Goal: Task Accomplishment & Management: Complete application form

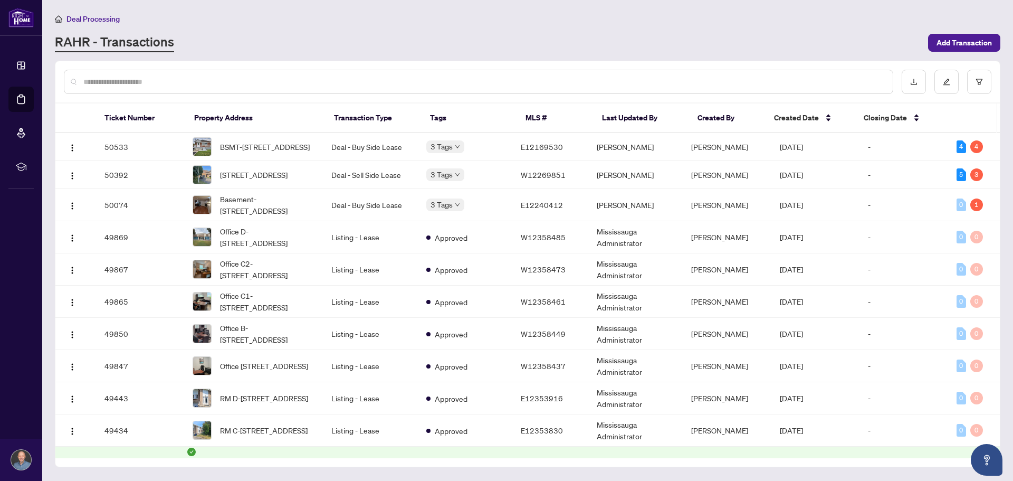
click at [212, 76] on input "text" at bounding box center [483, 82] width 801 height 12
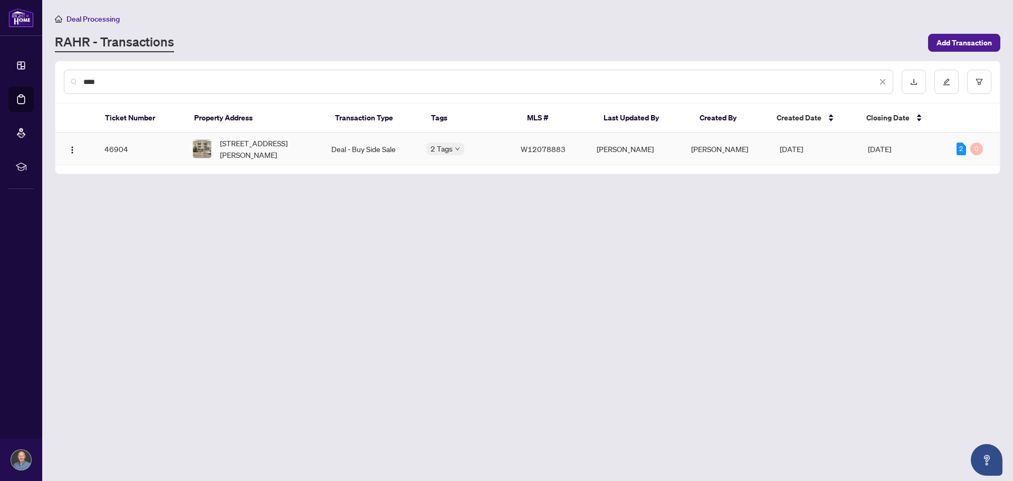
type input "****"
click at [281, 144] on span "[STREET_ADDRESS][PERSON_NAME]" at bounding box center [267, 148] width 94 height 23
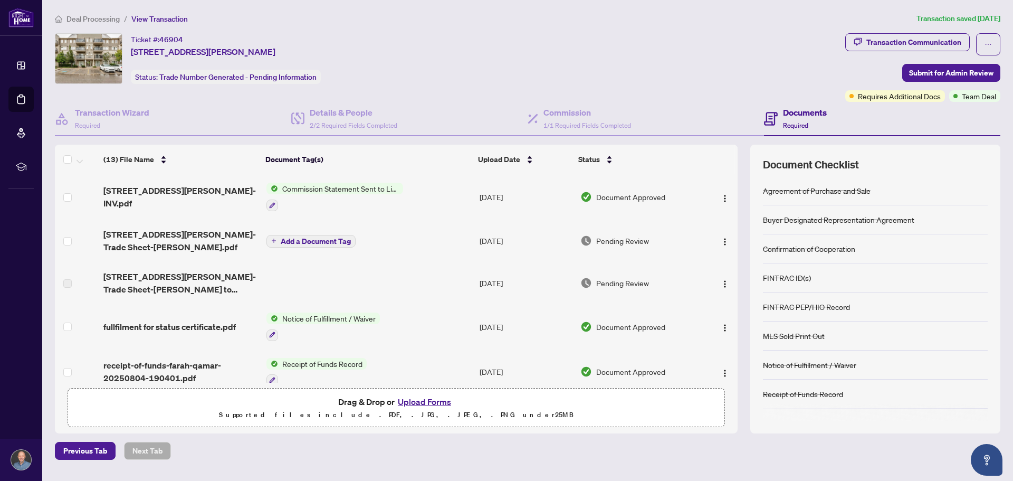
click at [411, 402] on button "Upload Forms" at bounding box center [425, 402] width 60 height 14
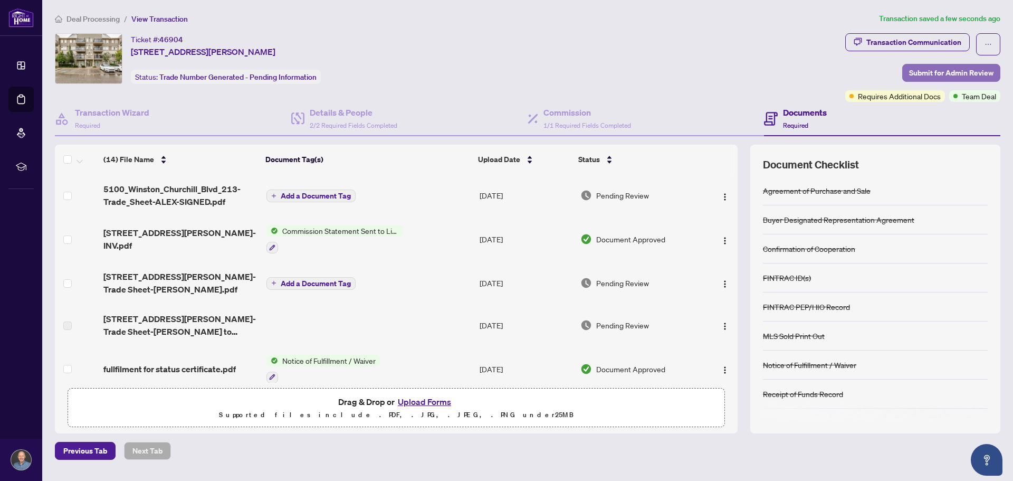
click at [953, 72] on span "Submit for Admin Review" at bounding box center [951, 72] width 84 height 17
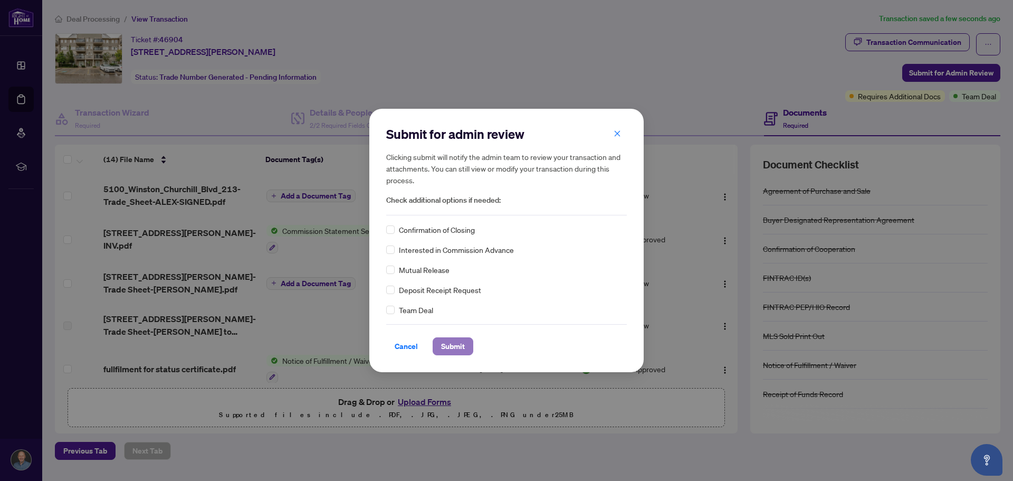
click at [458, 345] on span "Submit" at bounding box center [453, 346] width 24 height 17
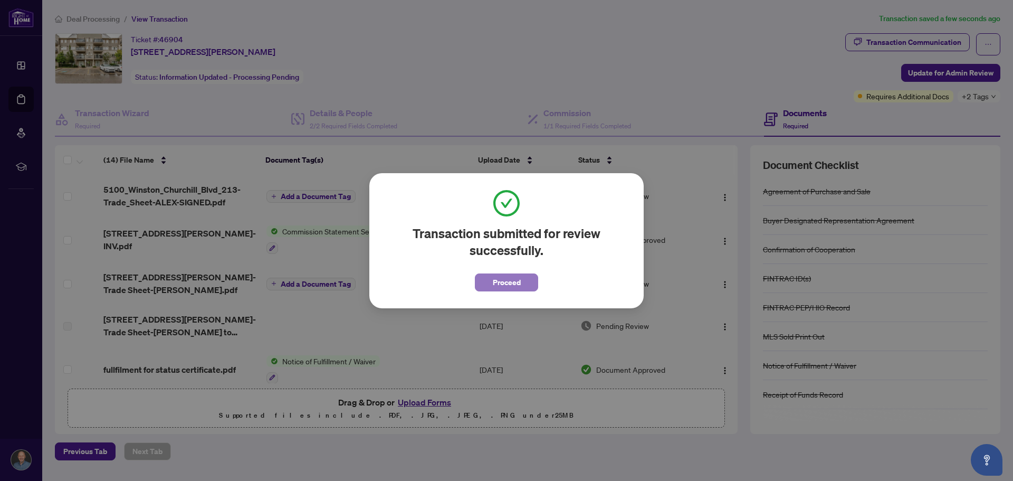
click at [515, 282] on span "Proceed" at bounding box center [507, 282] width 28 height 17
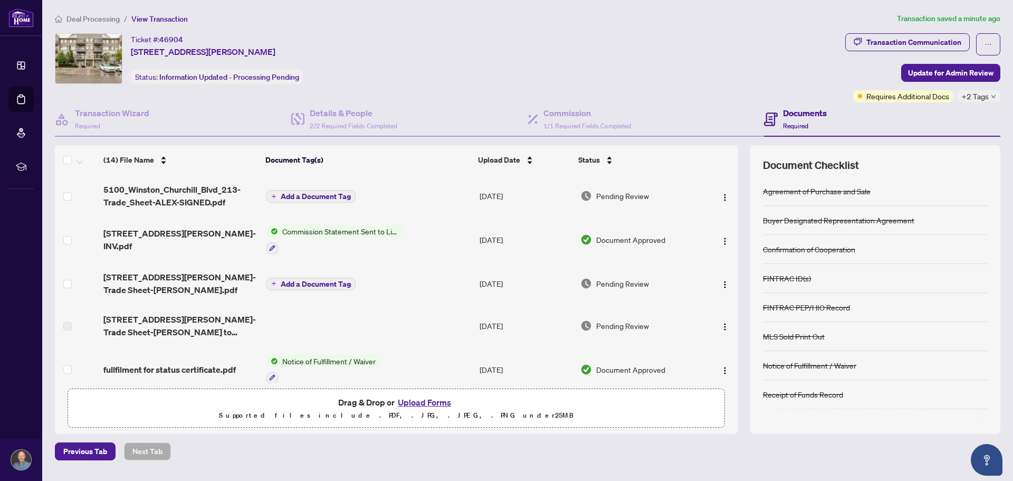
click at [96, 22] on span "Deal Processing" at bounding box center [92, 18] width 53 height 9
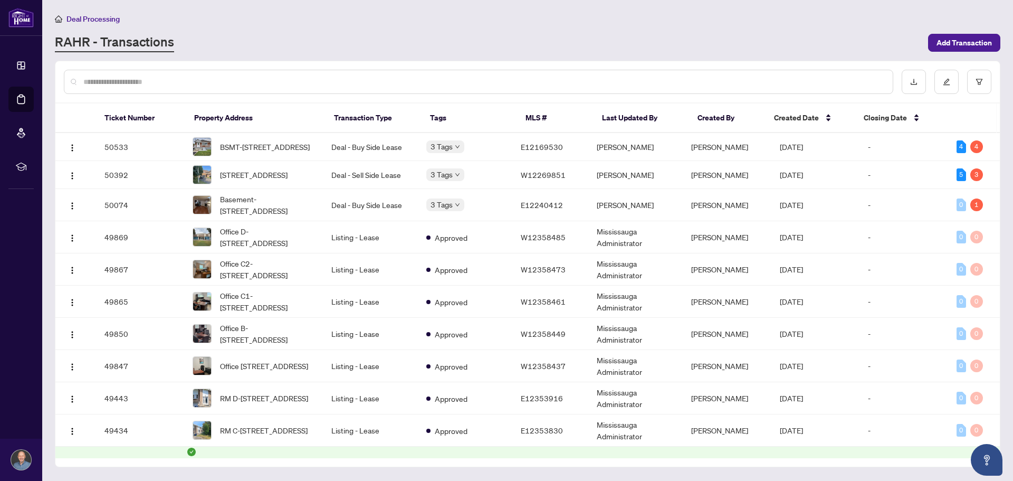
click at [535, 40] on div "RAHR - Transactions" at bounding box center [488, 42] width 867 height 19
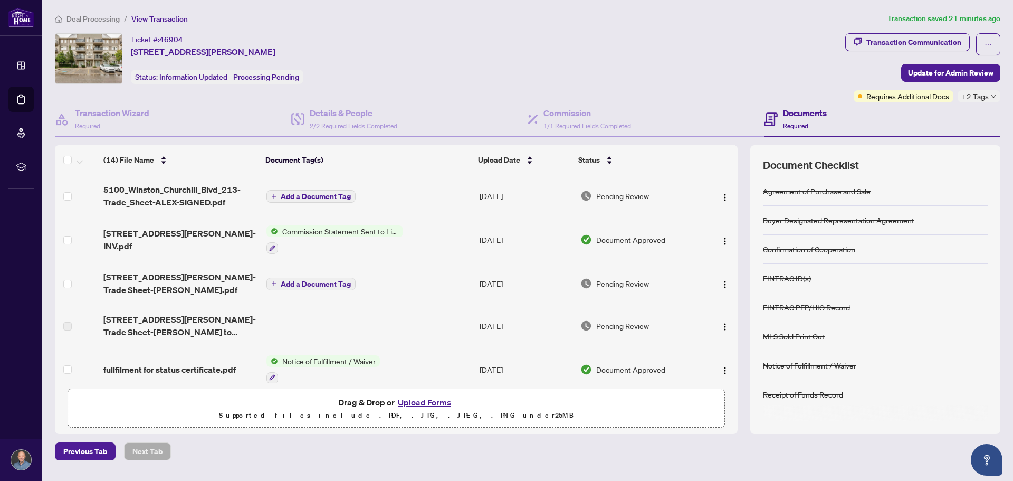
click at [598, 65] on div "Ticket #: 46904 213-5100 Winston Churchill Blvd, Mississauga, Ontario L5M 0N9, …" at bounding box center [448, 58] width 786 height 51
